Goal: Information Seeking & Learning: Check status

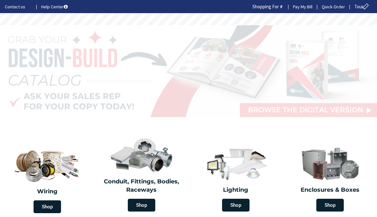
type input "Trymbulak Ln, [GEOGRAPHIC_DATA], [GEOGRAPHIC_DATA] 06033, [GEOGRAPHIC_DATA]"
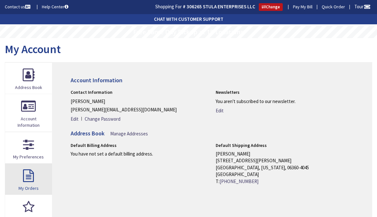
click at [26, 177] on link "My Orders" at bounding box center [28, 178] width 47 height 31
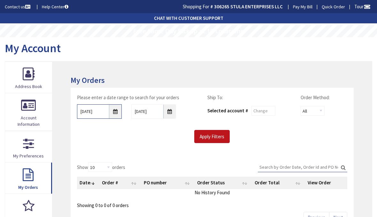
click at [114, 110] on input "[DATE]" at bounding box center [99, 111] width 45 height 14
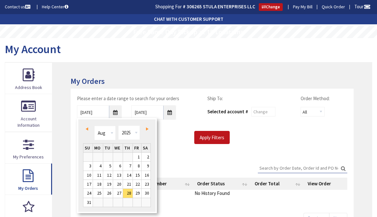
click at [111, 173] on link "12" at bounding box center [108, 175] width 10 height 9
type input "[DATE]"
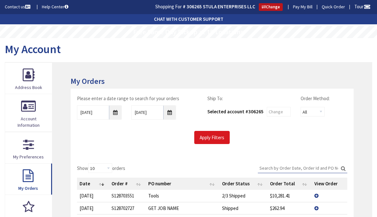
click at [222, 136] on input "Apply Filters" at bounding box center [212, 137] width 36 height 13
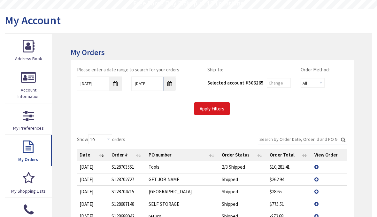
scroll to position [31, 0]
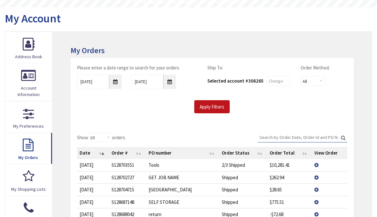
click at [292, 132] on input "Search:" at bounding box center [303, 137] width 90 height 10
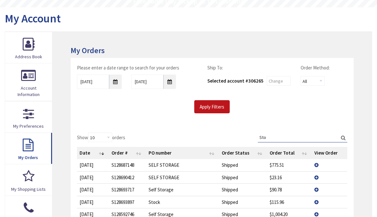
type input "Sto"
click at [320, 162] on td "View Details" at bounding box center [330, 165] width 36 height 12
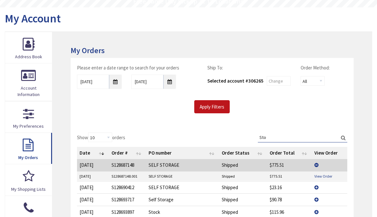
click at [328, 175] on link "View Order" at bounding box center [324, 175] width 18 height 5
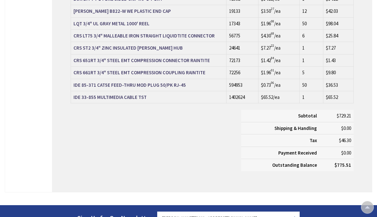
scroll to position [355, 0]
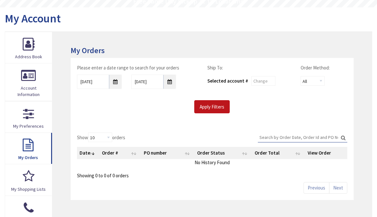
click at [284, 133] on input "Search:" at bounding box center [303, 137] width 90 height 10
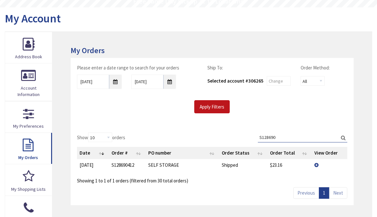
type input "S128690"
click at [316, 166] on td "View Details" at bounding box center [330, 165] width 36 height 12
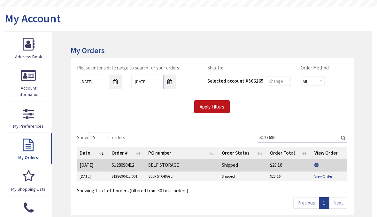
click at [322, 174] on link "View Order" at bounding box center [324, 175] width 18 height 5
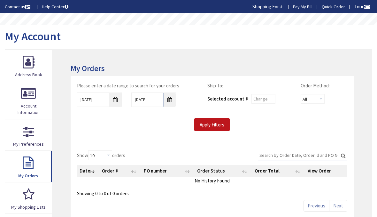
scroll to position [31, 0]
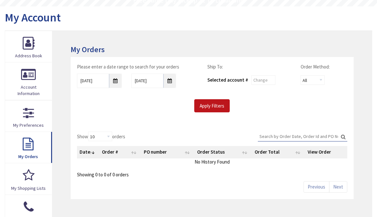
click at [281, 136] on input "Search:" at bounding box center [303, 136] width 90 height 10
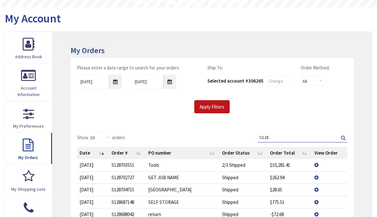
scroll to position [0, 0]
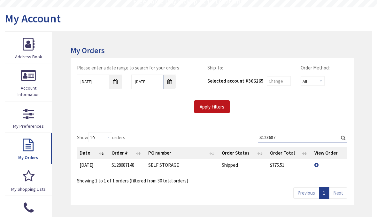
type input "S128687"
click at [317, 165] on td "View Details" at bounding box center [330, 165] width 36 height 12
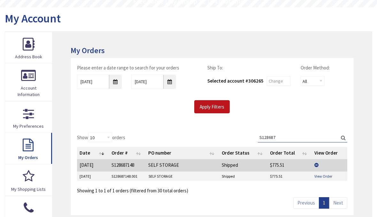
click at [323, 177] on link "View Order" at bounding box center [324, 175] width 18 height 5
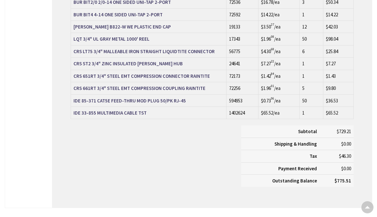
scroll to position [340, 0]
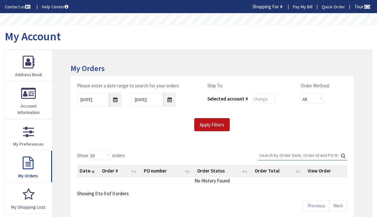
scroll to position [31, 0]
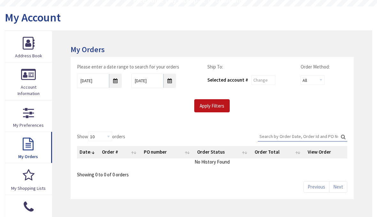
click at [284, 137] on input "Search:" at bounding box center [303, 136] width 90 height 10
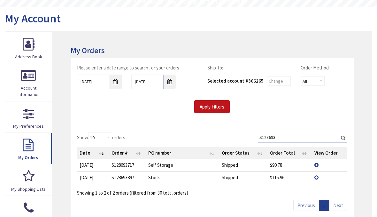
scroll to position [0, 0]
type input "S128693"
click at [319, 165] on td "View Details" at bounding box center [330, 165] width 36 height 12
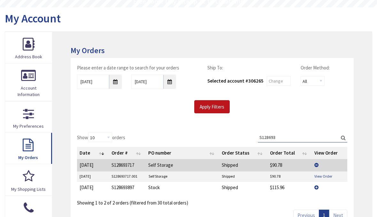
click at [330, 173] on link "View Order" at bounding box center [324, 175] width 18 height 5
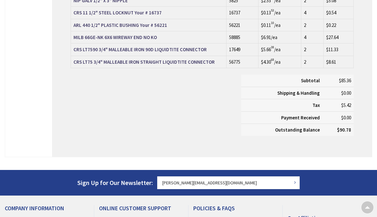
scroll to position [334, 0]
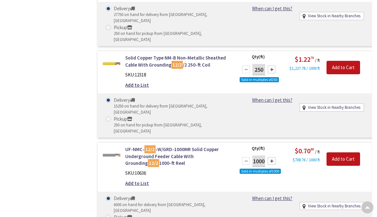
scroll to position [789, 0]
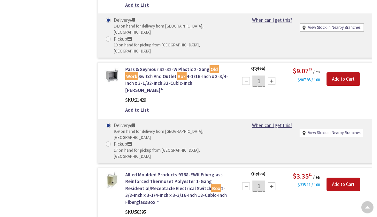
scroll to position [447, 0]
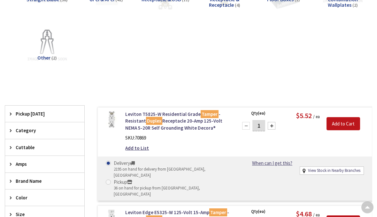
click at [53, 116] on span "Pickup [DATE]" at bounding box center [42, 114] width 52 height 7
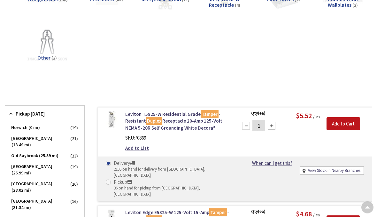
scroll to position [101, 0]
click at [44, 129] on span "Norwich (0 mi)" at bounding box center [44, 127] width 79 height 11
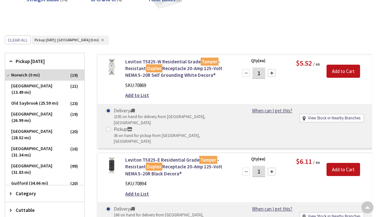
scroll to position [0, 0]
click at [68, 75] on span "Norwich (0 mi)" at bounding box center [44, 75] width 79 height 11
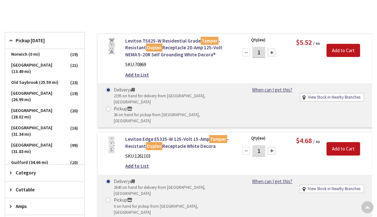
scroll to position [174, 0]
click at [43, 54] on span "Norwich (0 mi)" at bounding box center [44, 54] width 79 height 11
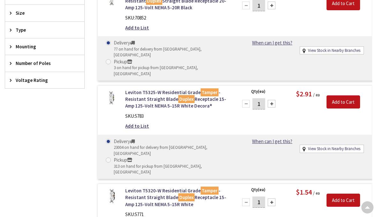
scroll to position [366, 0]
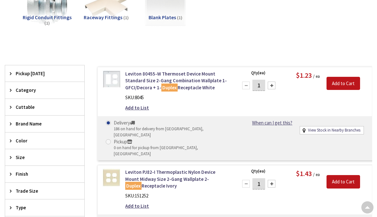
scroll to position [140, 0]
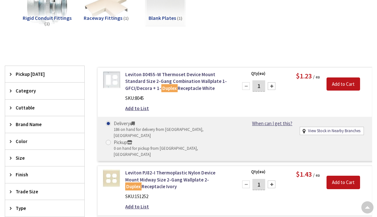
click at [41, 76] on span "Pickup [DATE]" at bounding box center [42, 74] width 52 height 7
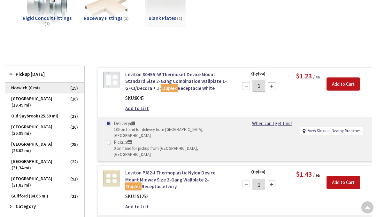
click at [55, 88] on span "Norwich (0 mi)" at bounding box center [44, 88] width 79 height 11
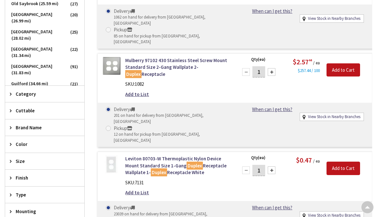
scroll to position [200, 0]
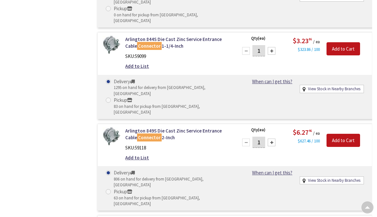
scroll to position [1195, 0]
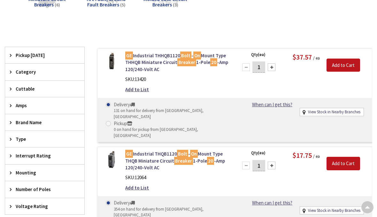
scroll to position [97, 0]
